Goal: Check status: Check status

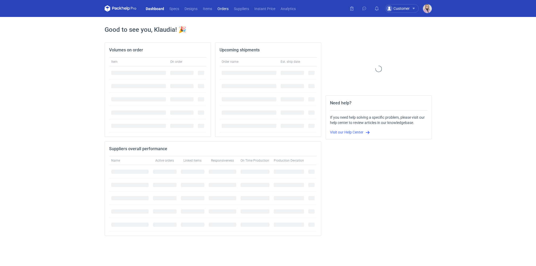
click at [226, 9] on link "Orders" at bounding box center [223, 8] width 16 height 6
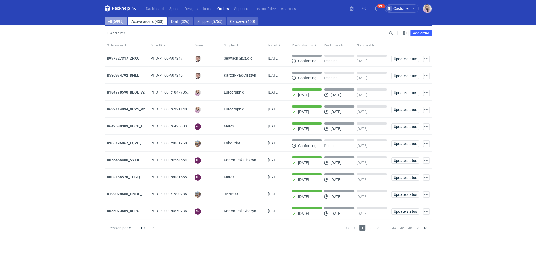
click at [116, 22] on link "All (6999)" at bounding box center [116, 21] width 22 height 8
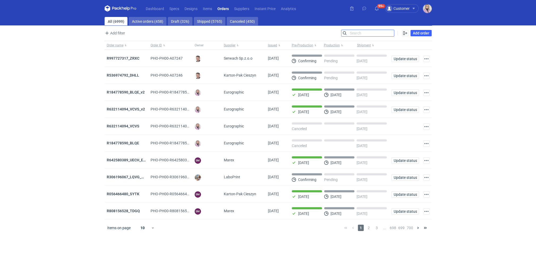
click at [390, 36] on input "Search" at bounding box center [367, 33] width 53 height 6
paste input "PHBF"
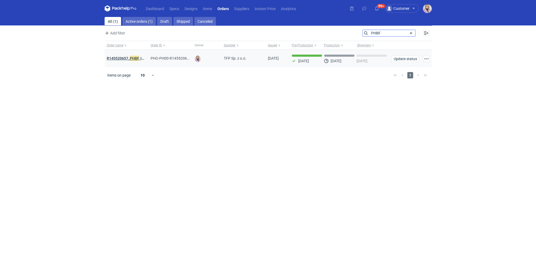
type input "PHBF"
click at [129, 57] on strong "R145520657_ PHBF , IDBY" at bounding box center [128, 58] width 42 height 6
